Goal: Information Seeking & Learning: Compare options

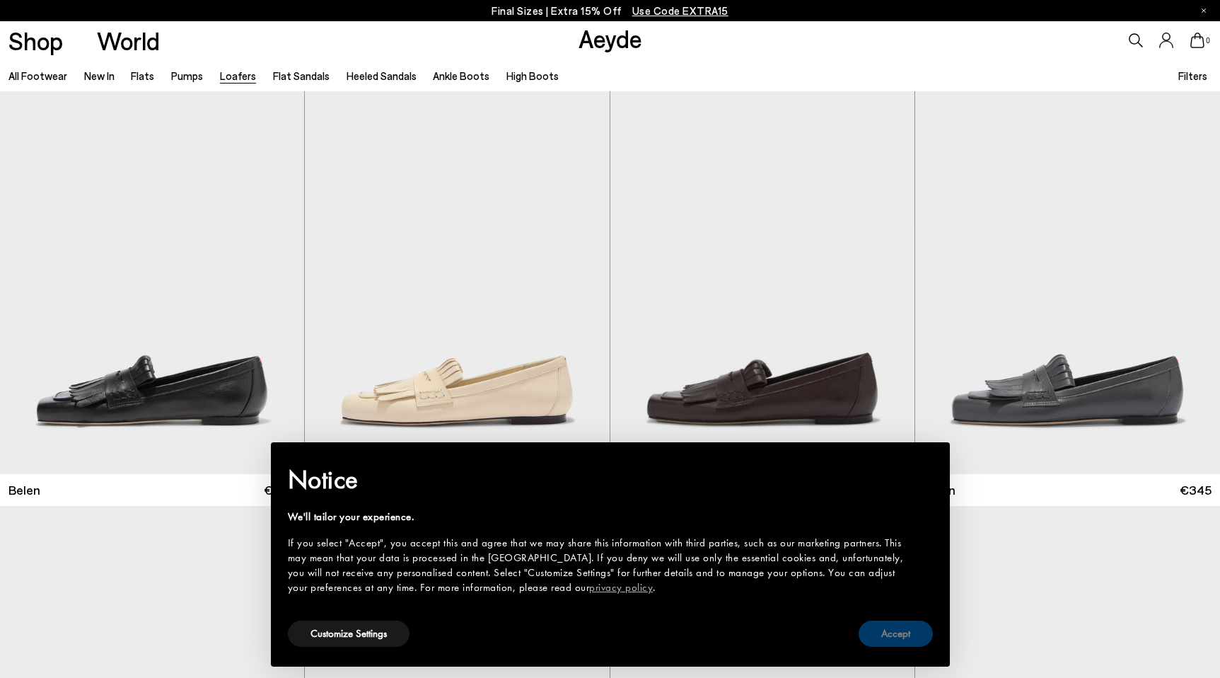
click at [899, 633] on button "Accept" at bounding box center [896, 633] width 74 height 26
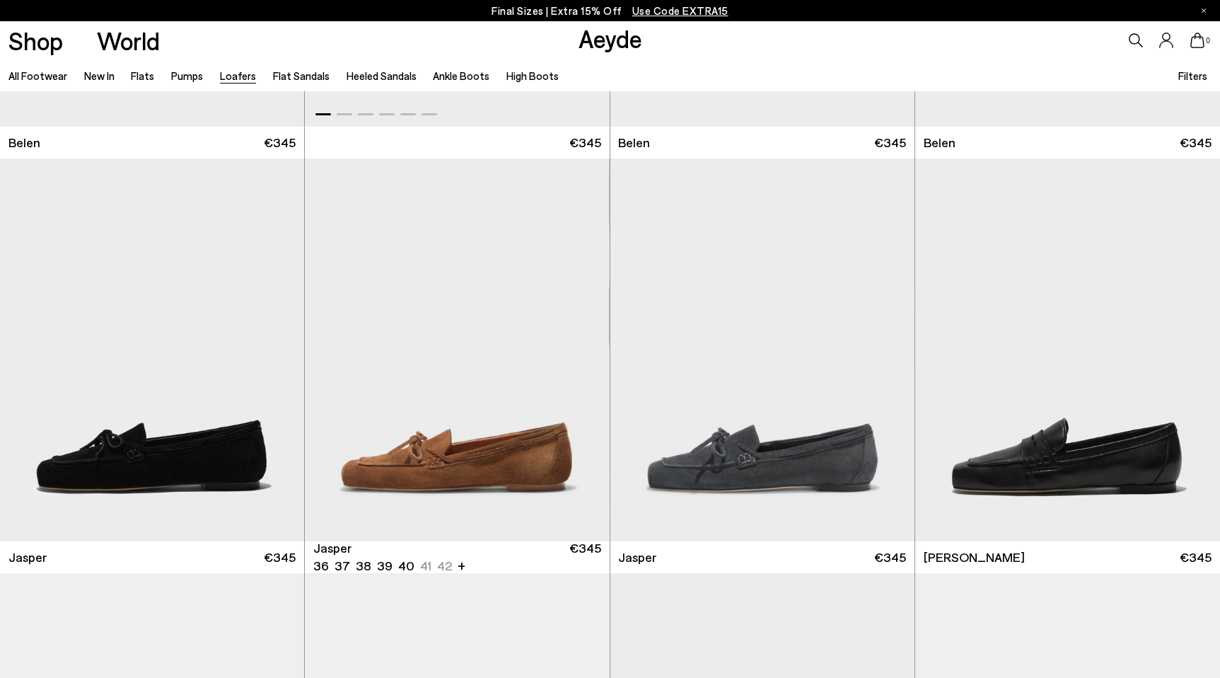
scroll to position [349, 0]
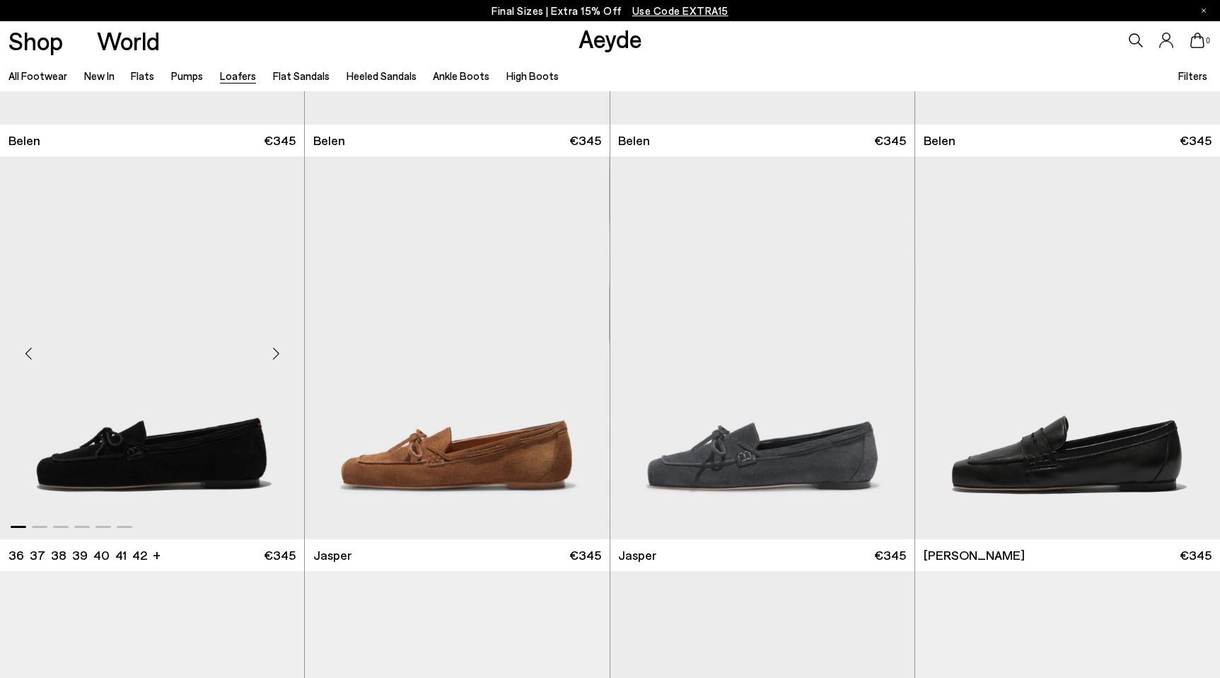
click at [270, 347] on div "Next slide" at bounding box center [276, 353] width 42 height 42
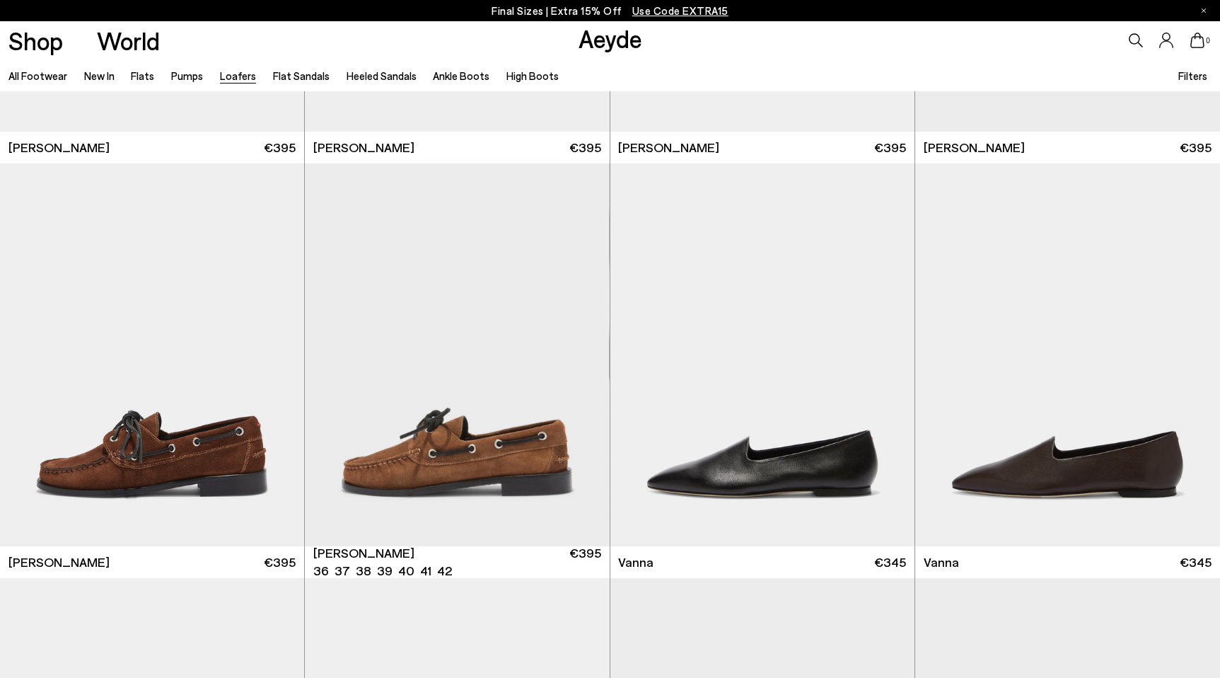
scroll to position [1589, 0]
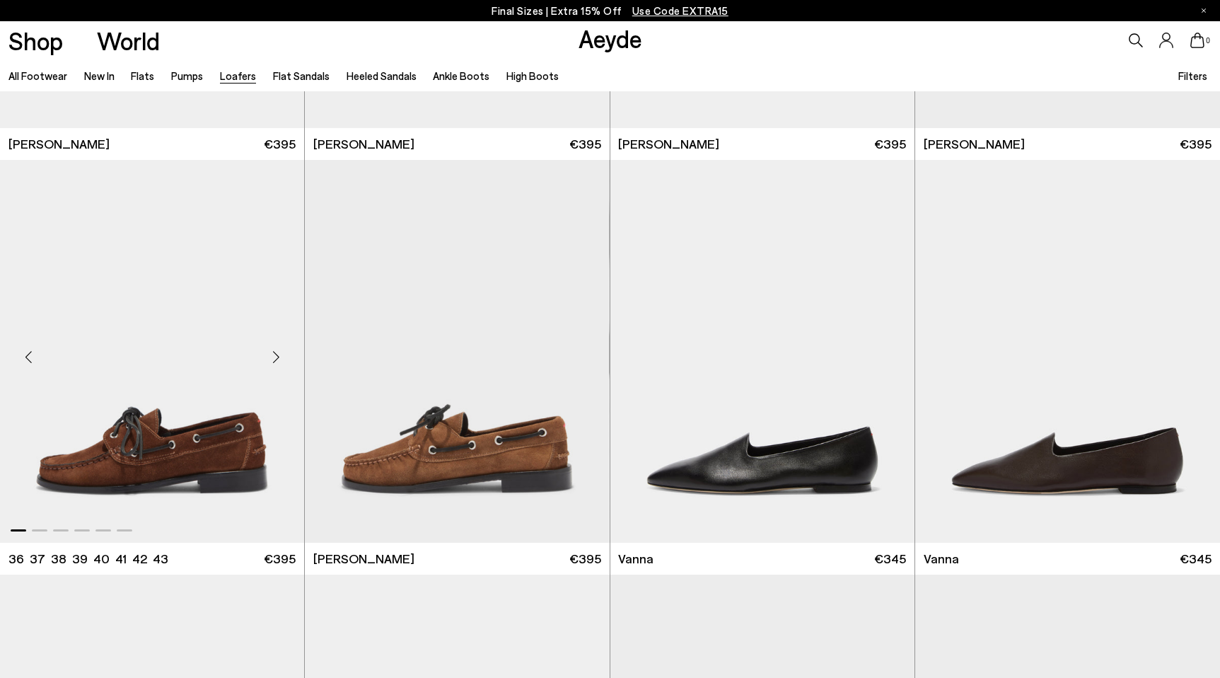
click at [273, 357] on div "Next slide" at bounding box center [276, 357] width 42 height 42
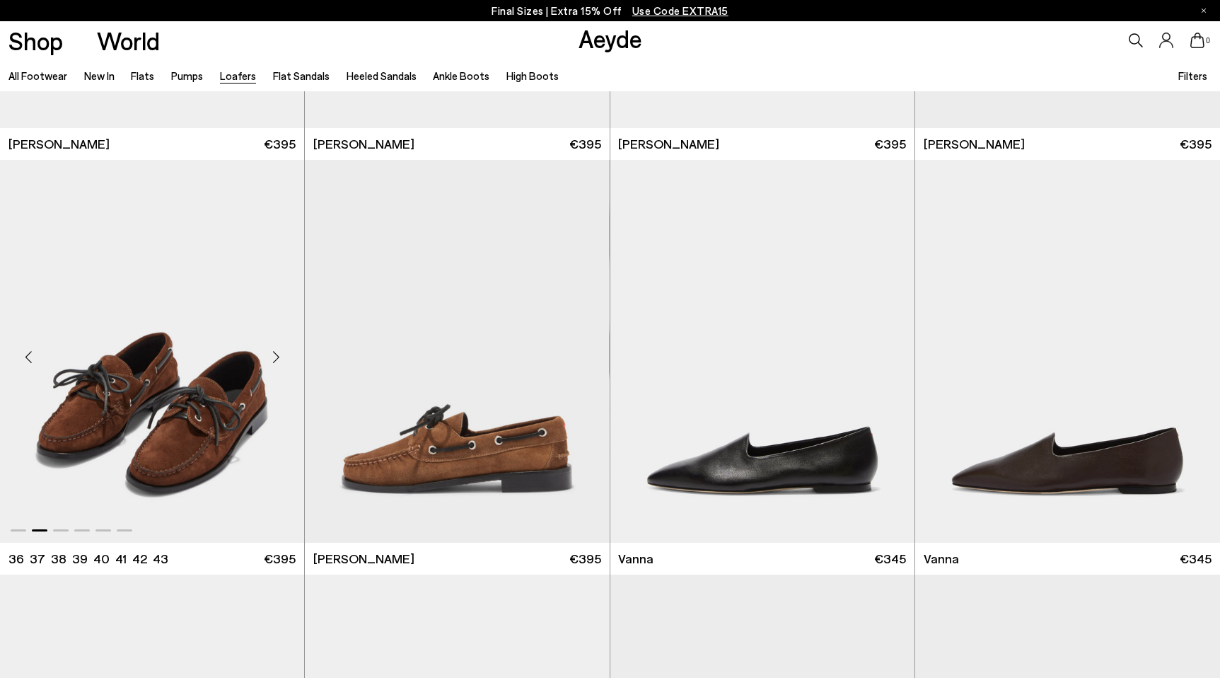
click at [273, 354] on div "Next slide" at bounding box center [276, 357] width 42 height 42
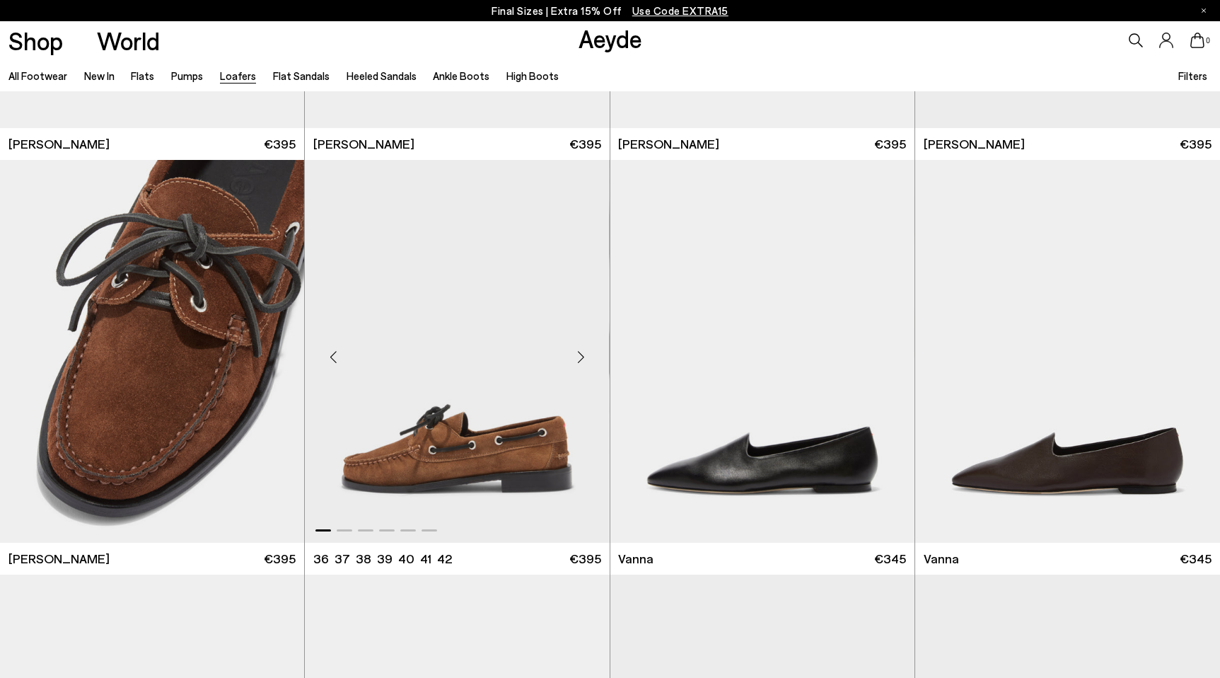
click at [584, 359] on div "Next slide" at bounding box center [581, 357] width 42 height 42
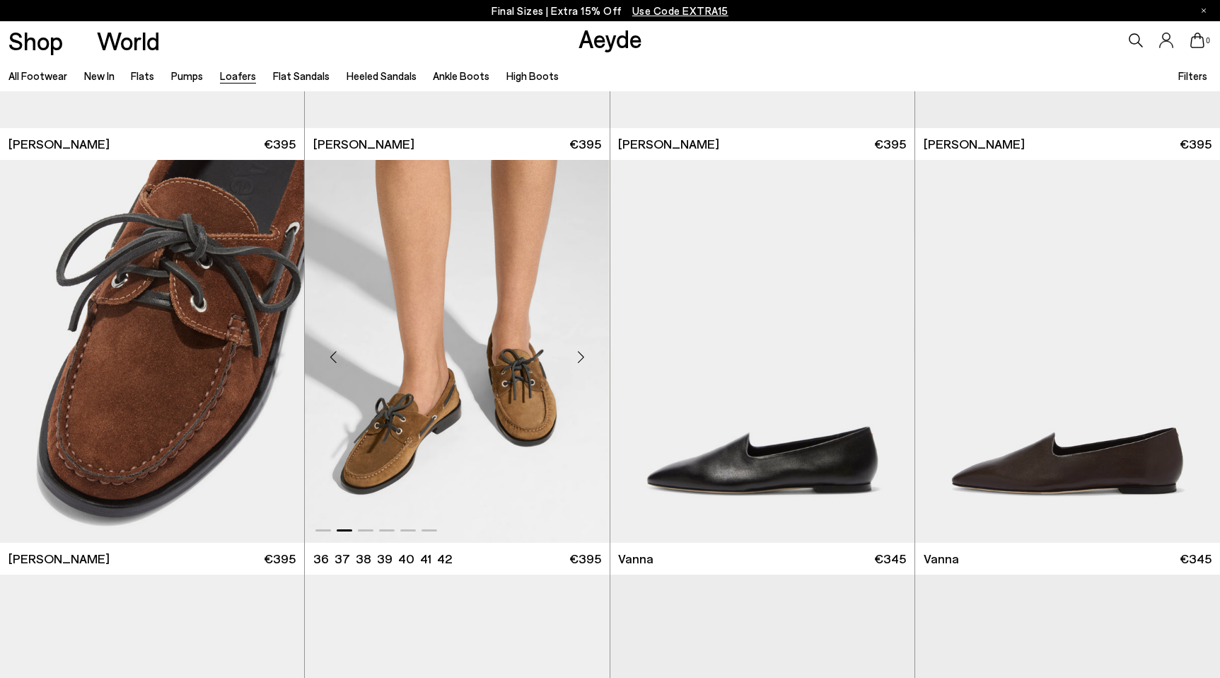
click at [583, 359] on div "Next slide" at bounding box center [581, 357] width 42 height 42
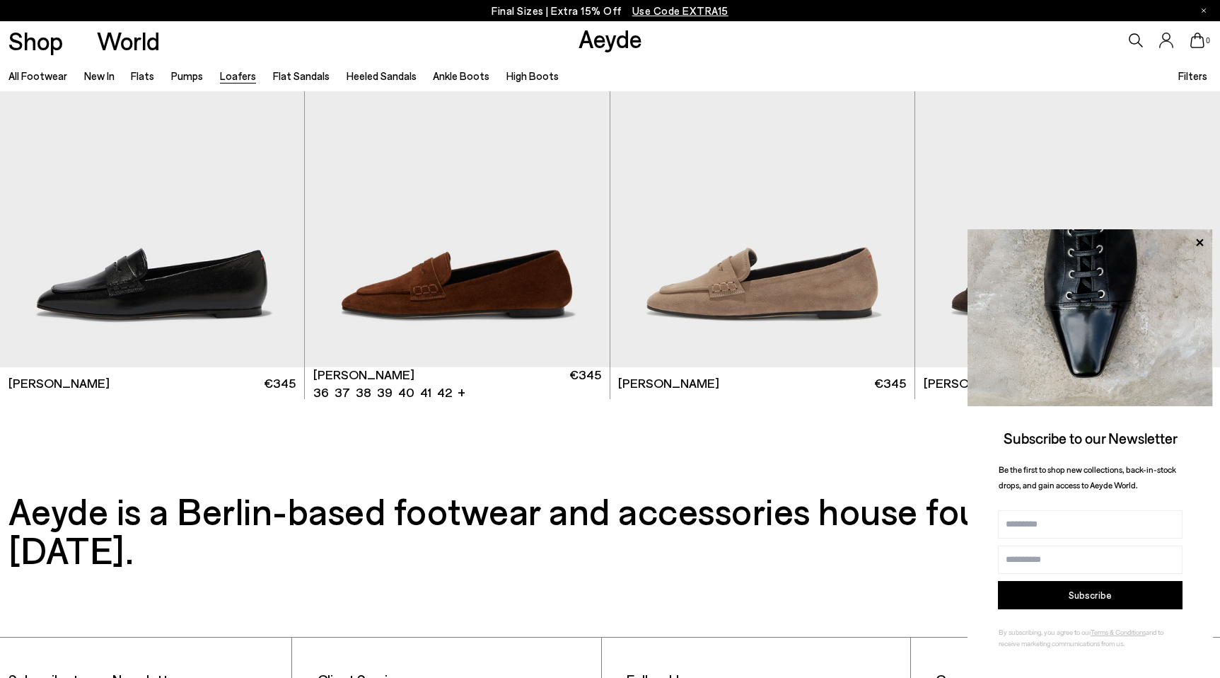
scroll to position [3008, 0]
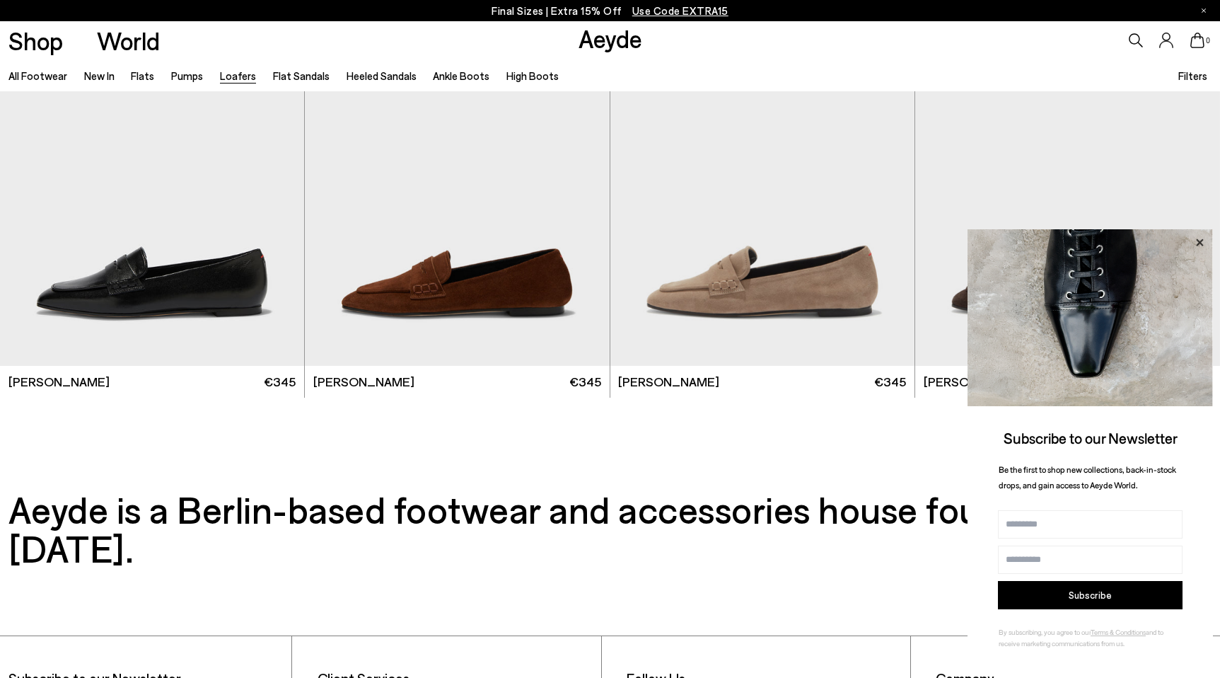
click at [1199, 239] on icon at bounding box center [1199, 242] width 18 height 18
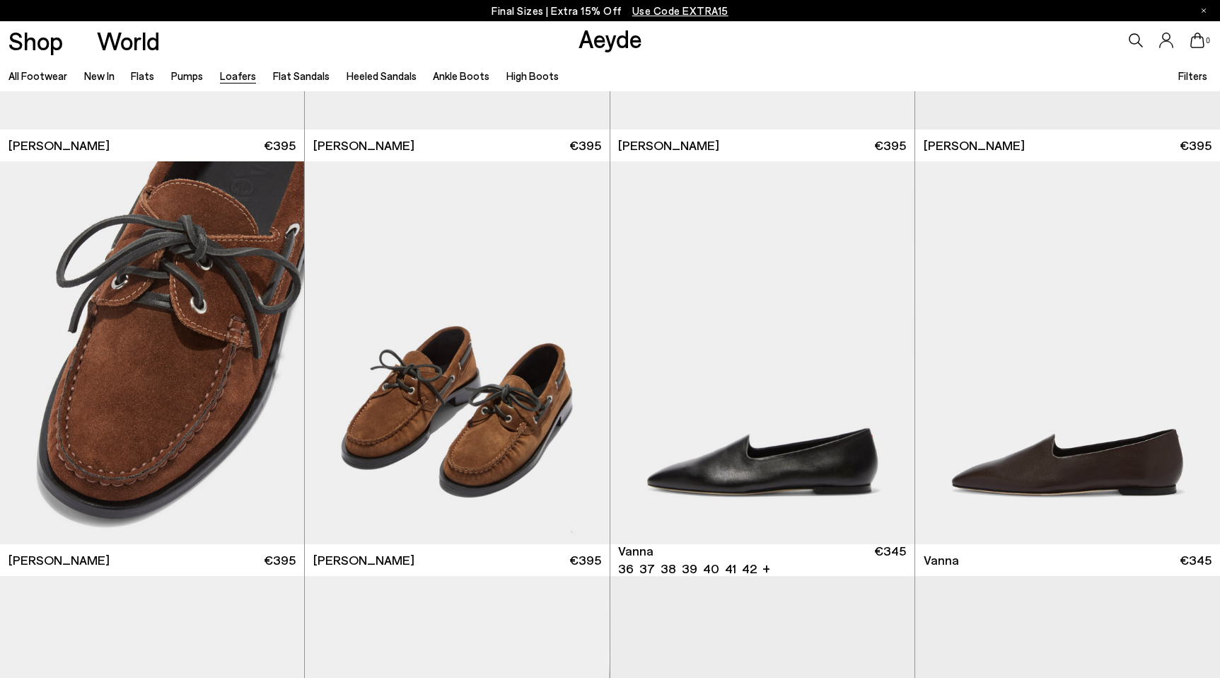
scroll to position [1570, 0]
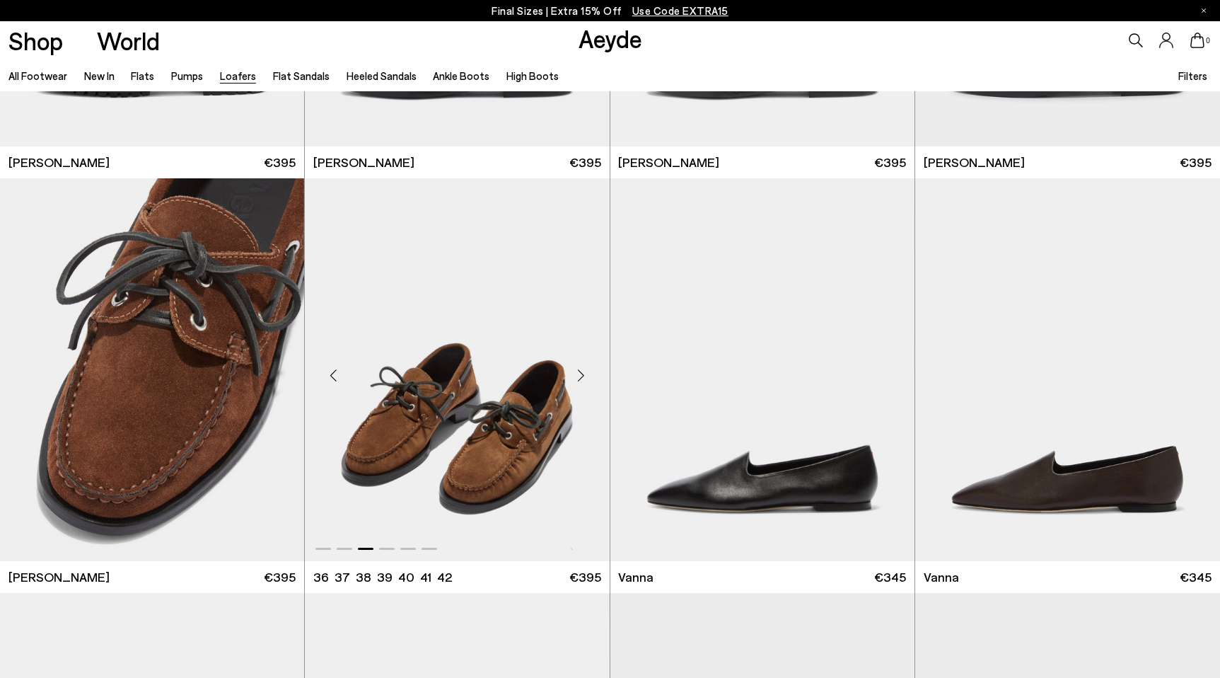
click at [585, 368] on div "Next slide" at bounding box center [581, 375] width 42 height 42
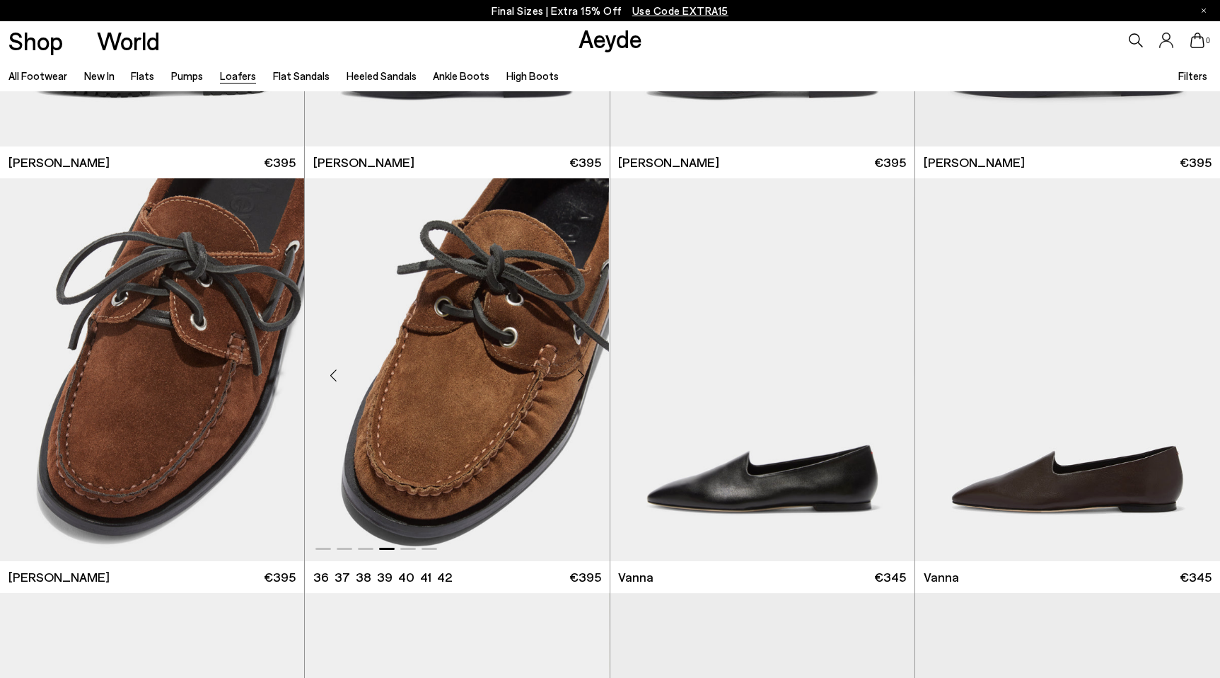
click at [466, 487] on img "4 / 6" at bounding box center [457, 369] width 304 height 383
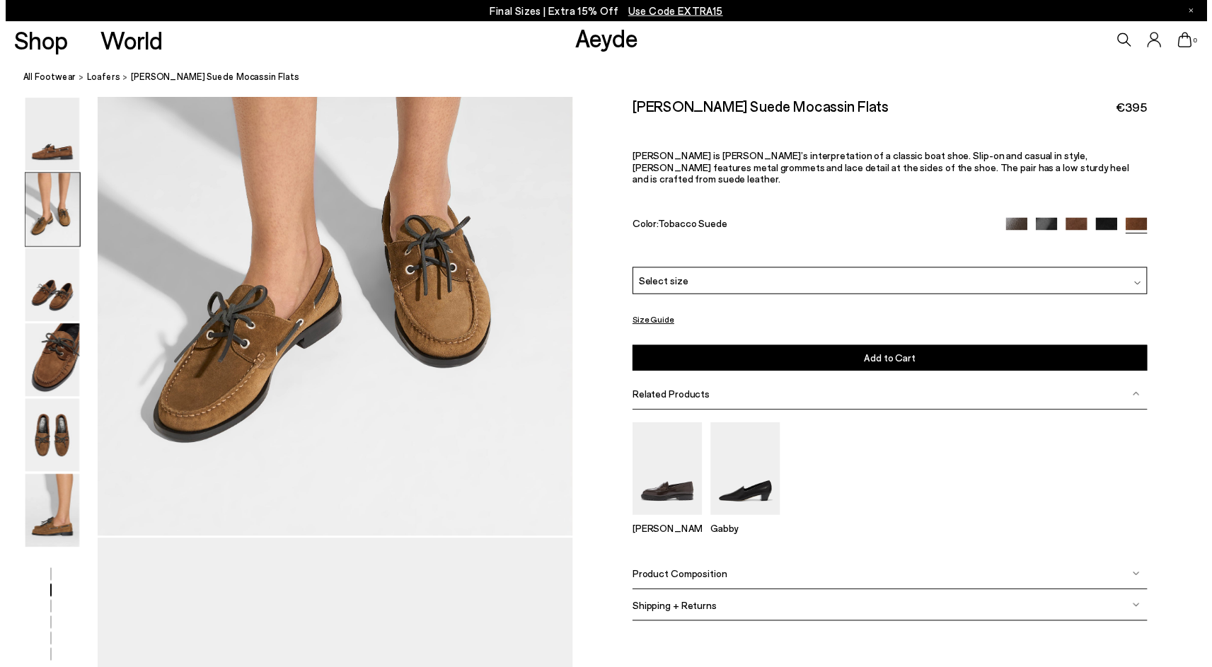
scroll to position [837, 0]
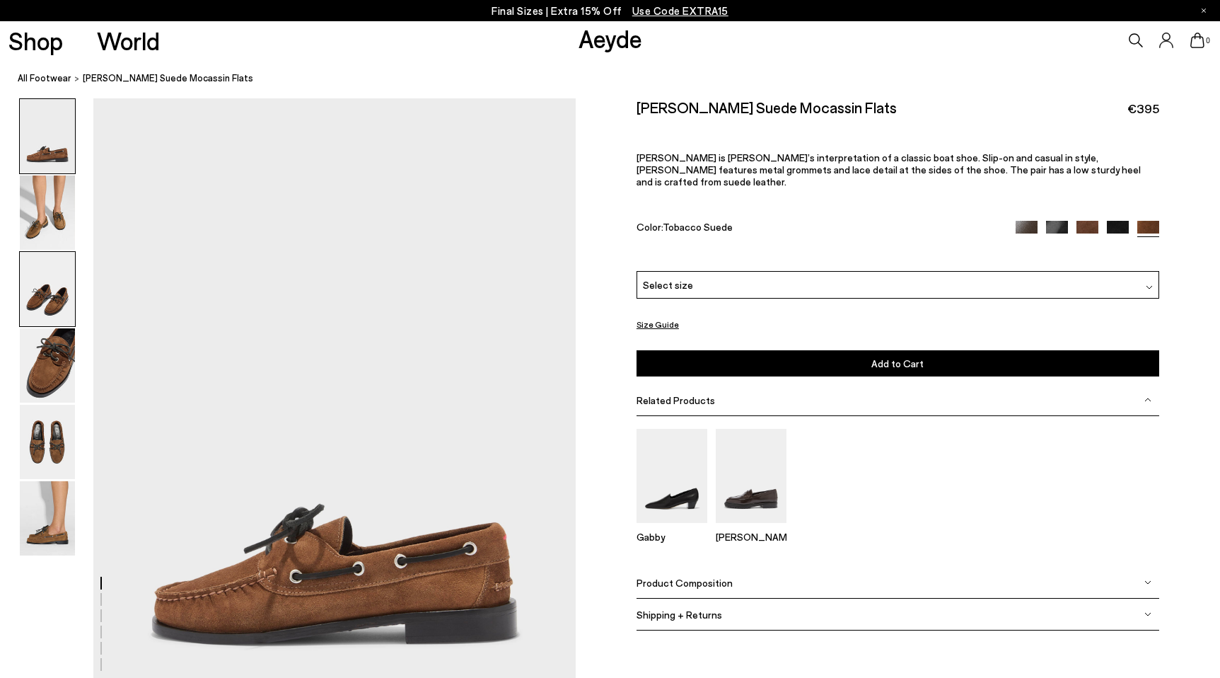
click at [59, 272] on img at bounding box center [47, 289] width 55 height 74
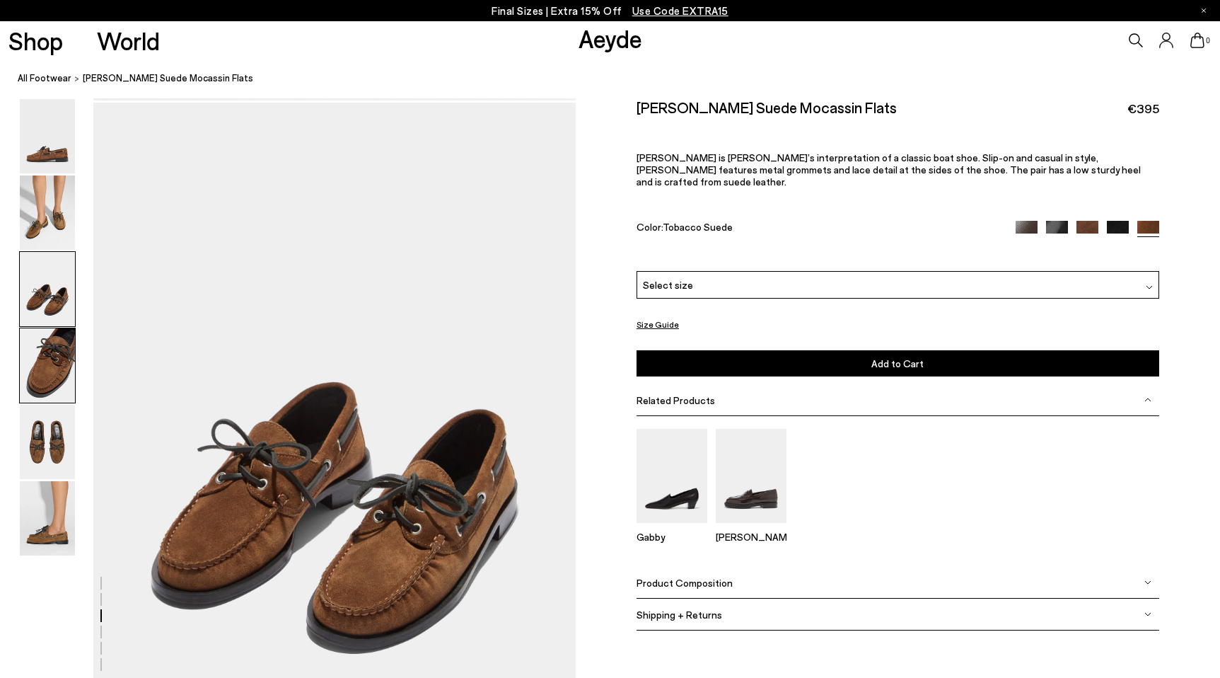
scroll to position [1292, 0]
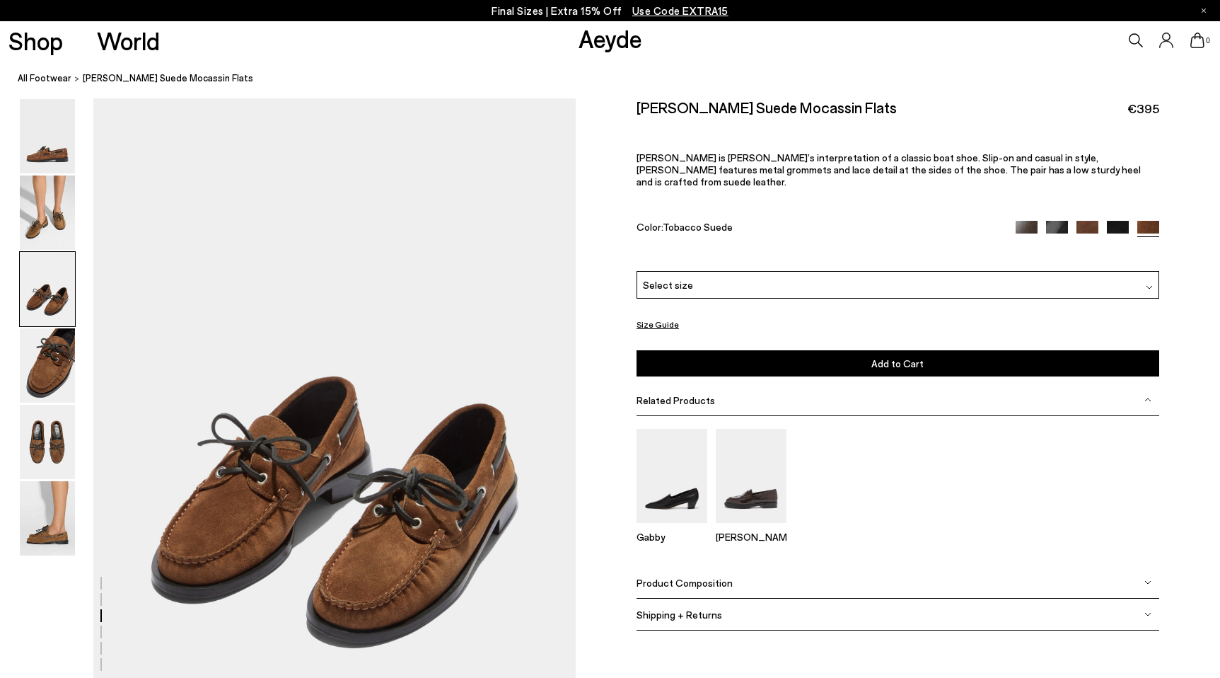
click at [1010, 221] on div "Color: Tobacco Suede" at bounding box center [898, 229] width 523 height 16
click at [1013, 221] on div "Color: Tobacco Suede" at bounding box center [898, 229] width 523 height 16
click at [1025, 221] on img at bounding box center [1027, 232] width 22 height 22
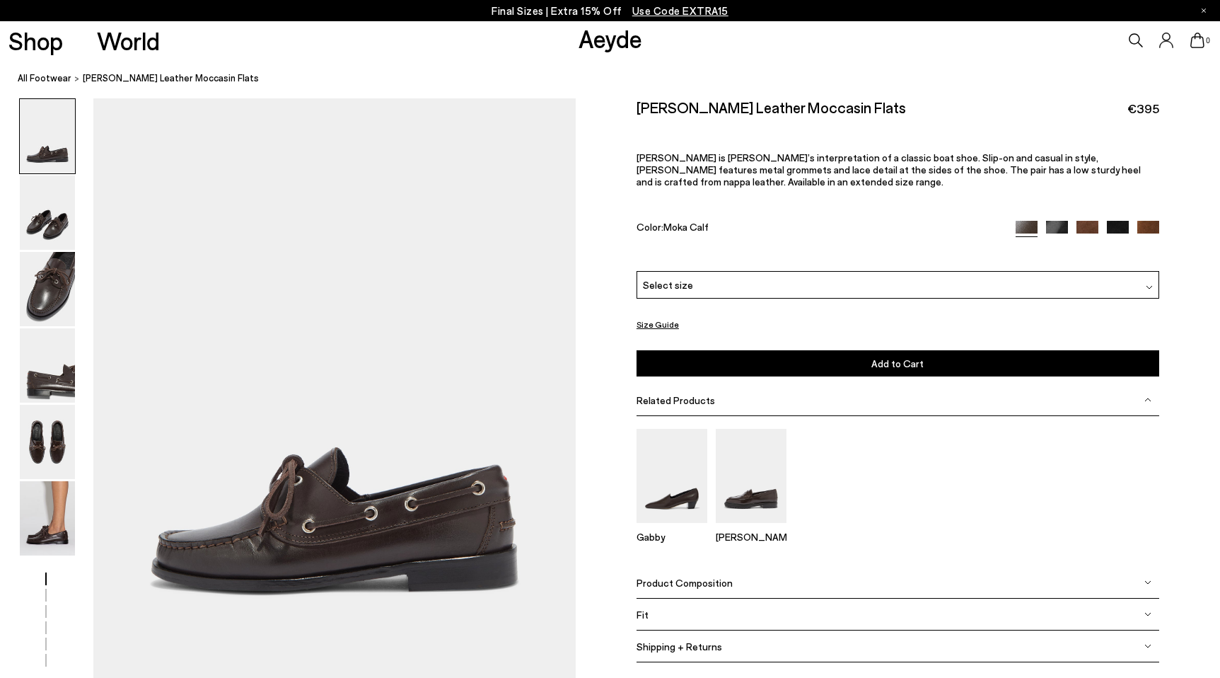
click at [1086, 224] on img at bounding box center [1088, 232] width 22 height 22
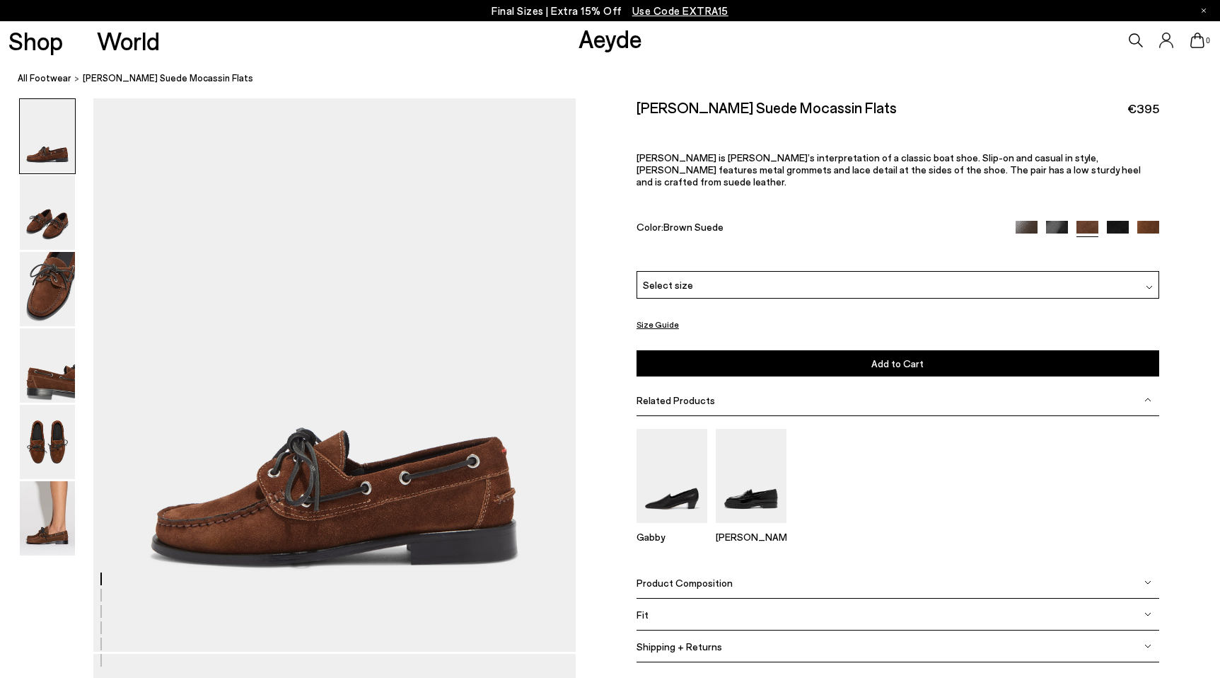
scroll to position [28, 0]
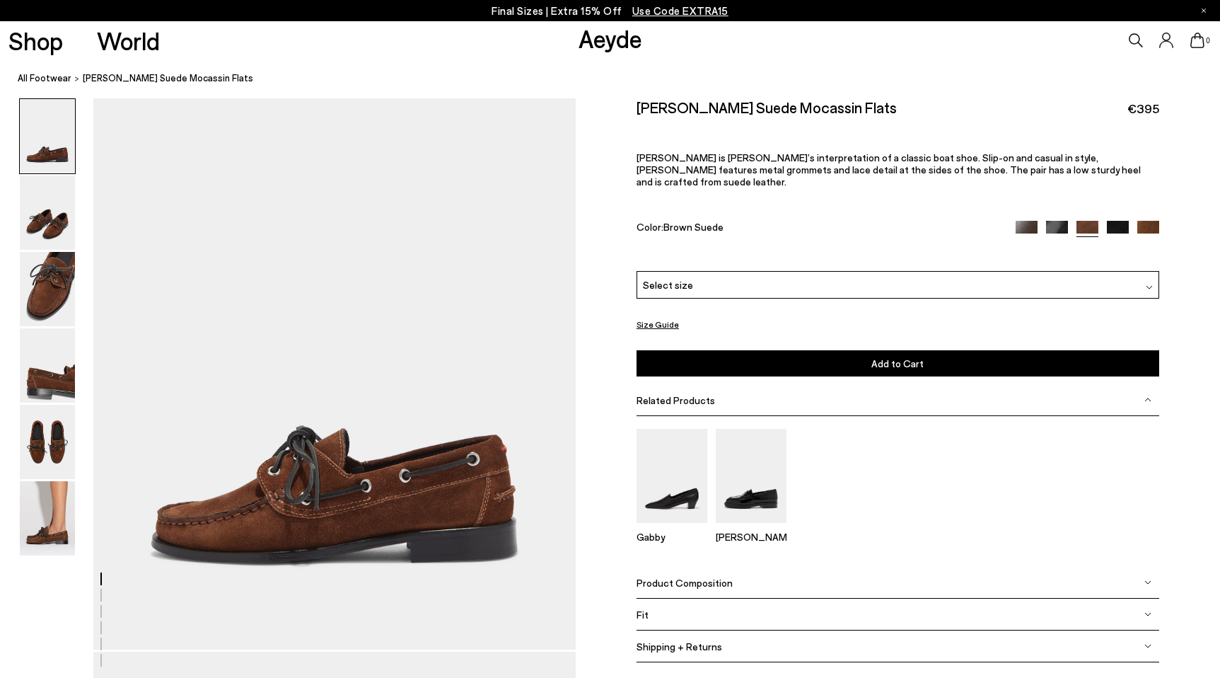
click at [1051, 221] on img at bounding box center [1057, 232] width 22 height 22
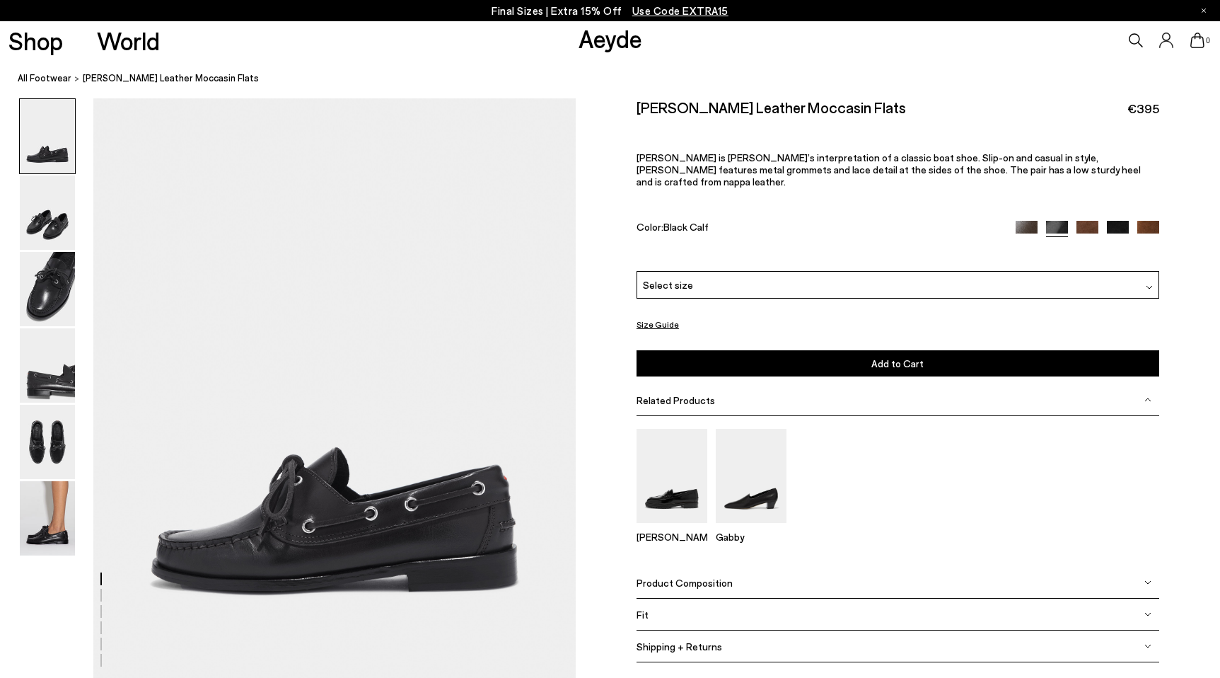
scroll to position [25, 0]
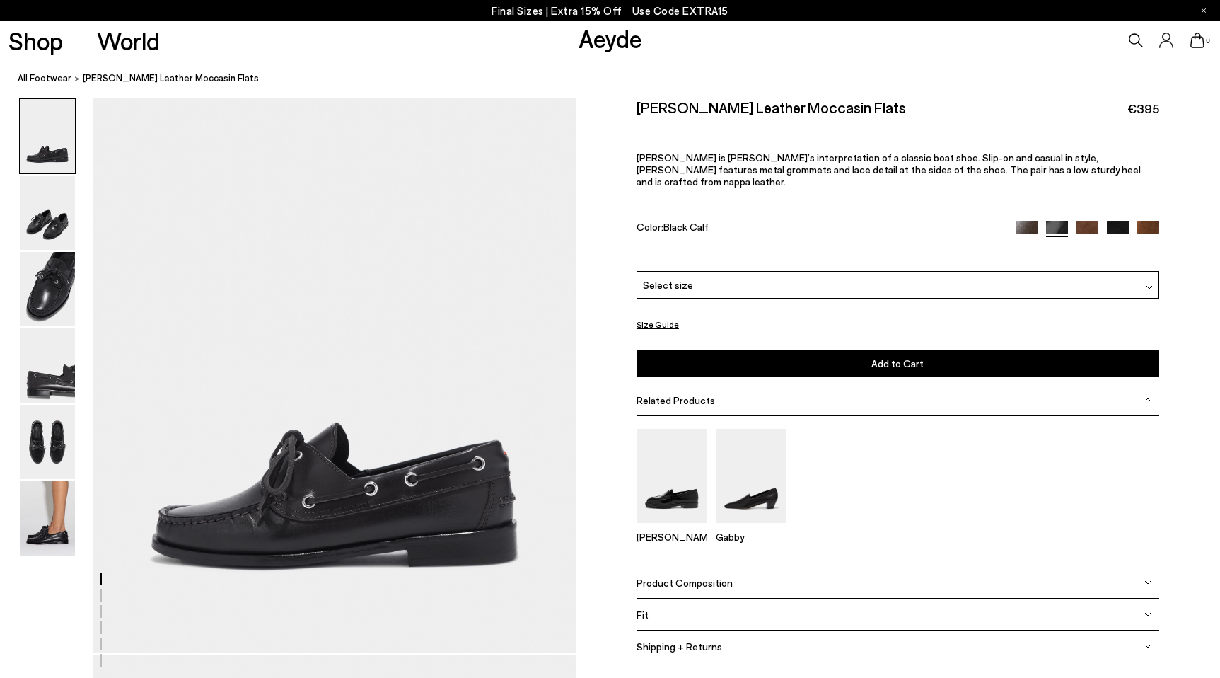
click at [1115, 221] on img at bounding box center [1118, 232] width 22 height 22
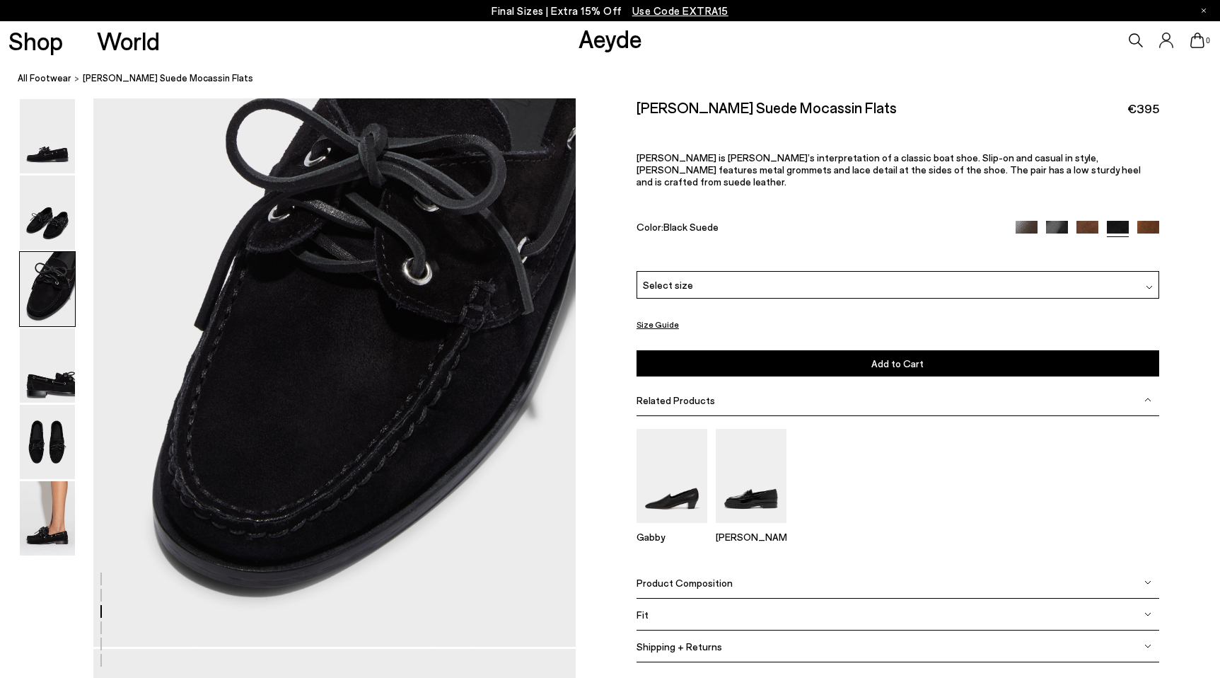
scroll to position [1325, 0]
